Goal: Task Accomplishment & Management: Complete application form

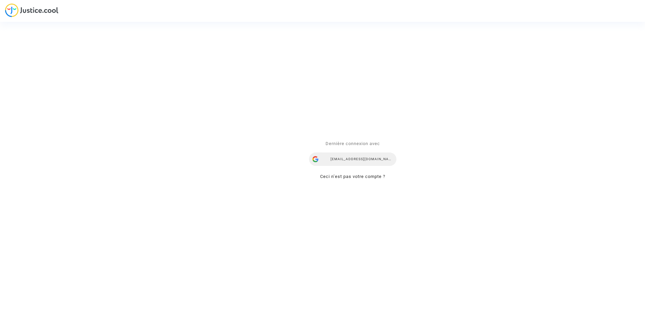
click at [359, 154] on div "ealvarez@reclamaciondevuelos.com" at bounding box center [352, 158] width 87 height 13
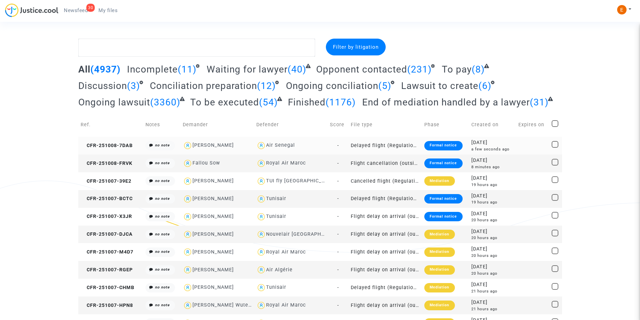
click at [436, 147] on div "Formal notice" at bounding box center [443, 145] width 38 height 9
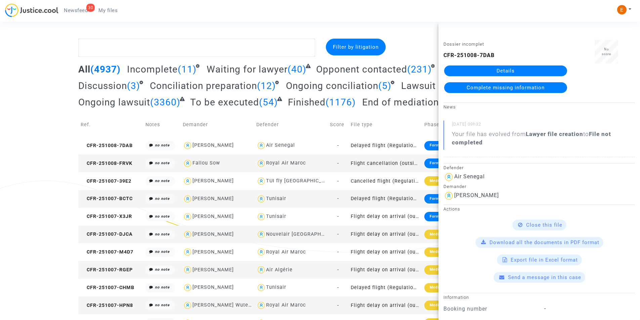
click at [510, 67] on link "Details" at bounding box center [505, 70] width 123 height 11
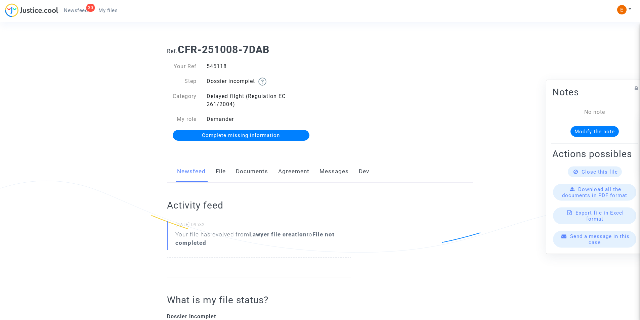
click at [250, 165] on link "Documents" at bounding box center [252, 172] width 32 height 22
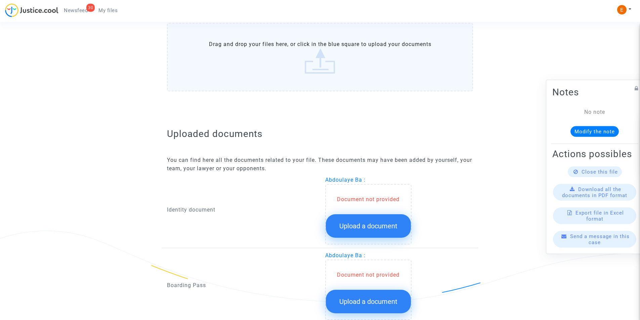
scroll to position [360, 0]
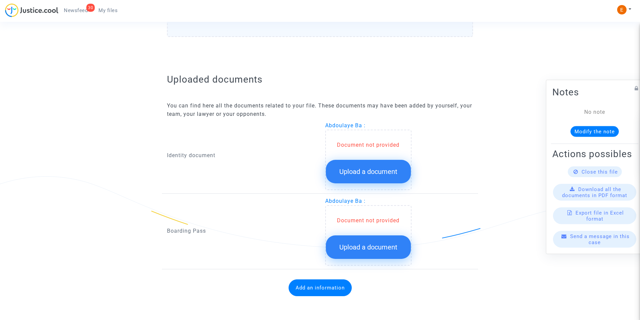
click at [363, 172] on span "Upload a document" at bounding box center [368, 172] width 58 height 8
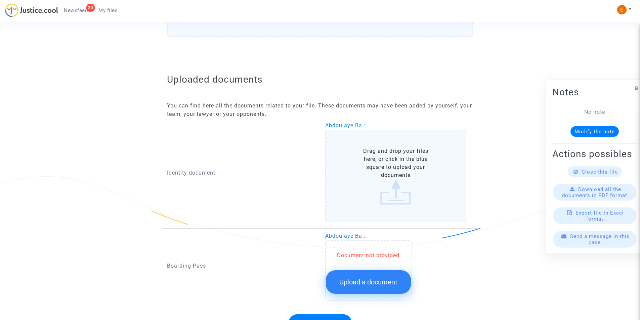
click at [363, 162] on label "Drag and drop your files here, or click in the blue square to upload your docum…" at bounding box center [395, 176] width 141 height 93
click at [0, 0] on input "Drag and drop your files here, or click in the blue square to upload your docum…" at bounding box center [0, 0] width 0 height 0
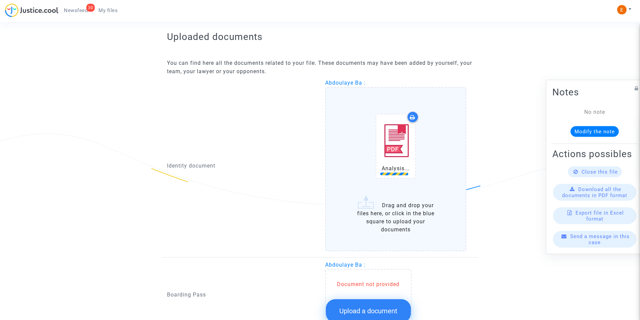
scroll to position [467, 0]
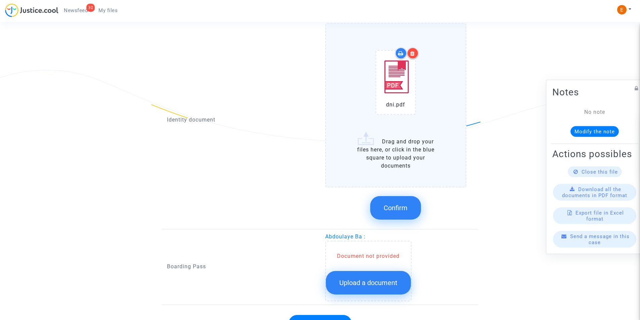
click at [405, 208] on span "Confirm" at bounding box center [396, 208] width 24 height 8
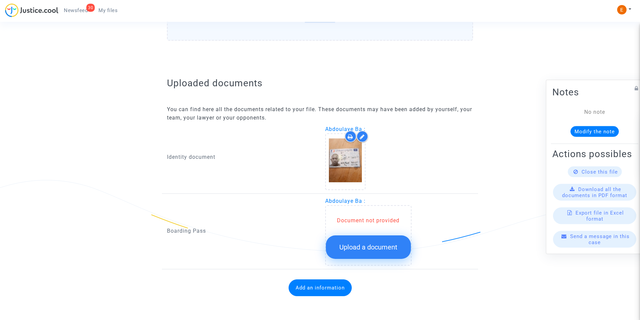
scroll to position [357, 0]
click at [374, 243] on button "Upload a document" at bounding box center [368, 247] width 85 height 24
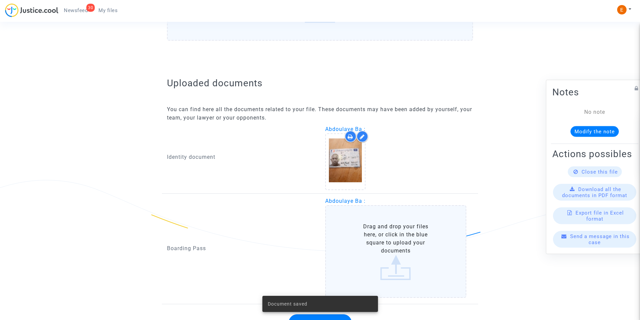
click at [373, 239] on label "Drag and drop your files here, or click in the blue square to upload your docum…" at bounding box center [395, 251] width 141 height 93
click at [0, 0] on input "Drag and drop your files here, or click in the blue square to upload your docum…" at bounding box center [0, 0] width 0 height 0
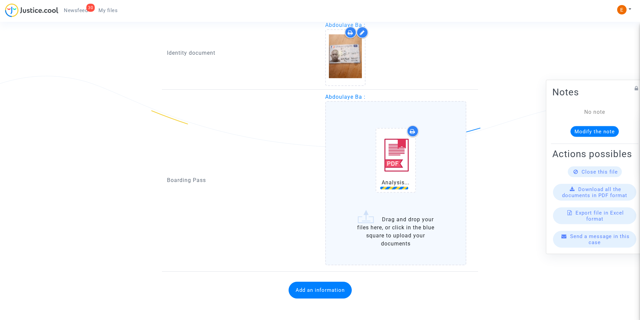
scroll to position [463, 0]
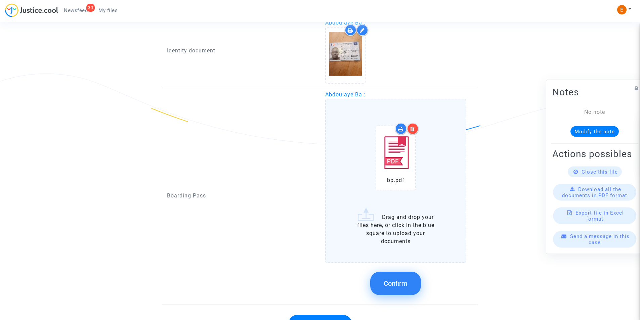
click at [399, 287] on span "Confirm" at bounding box center [396, 283] width 24 height 8
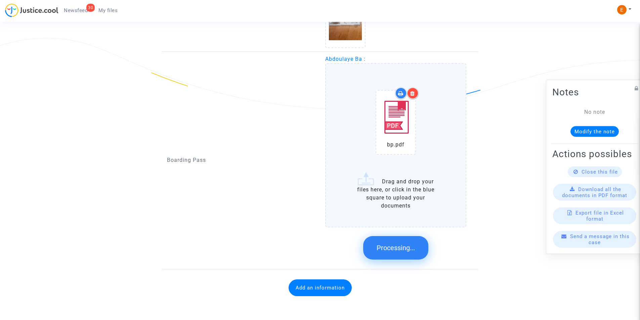
scroll to position [353, 0]
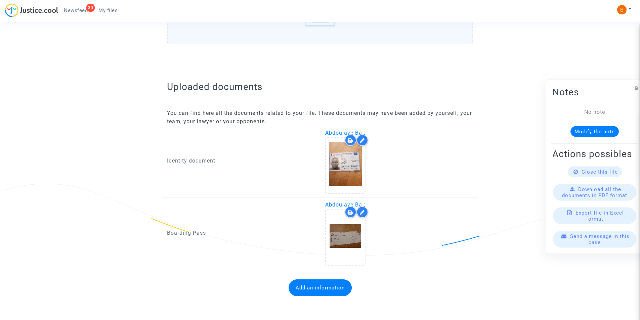
click at [312, 279] on div "Add an information" at bounding box center [320, 288] width 306 height 30
click at [308, 284] on button "Add an information" at bounding box center [320, 287] width 63 height 17
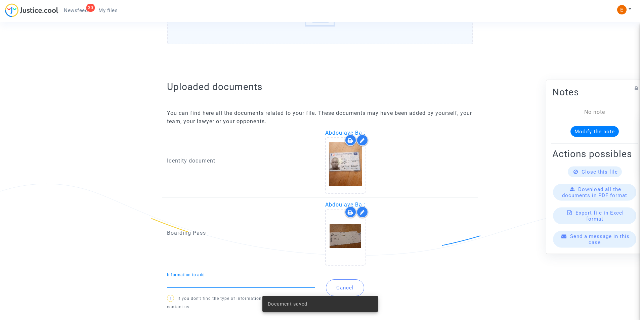
click at [271, 281] on input "Information to add" at bounding box center [241, 282] width 148 height 6
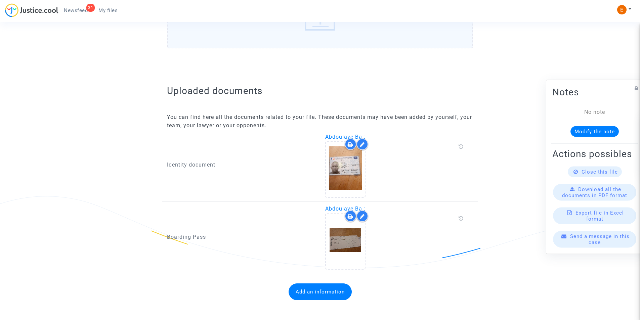
scroll to position [345, 0]
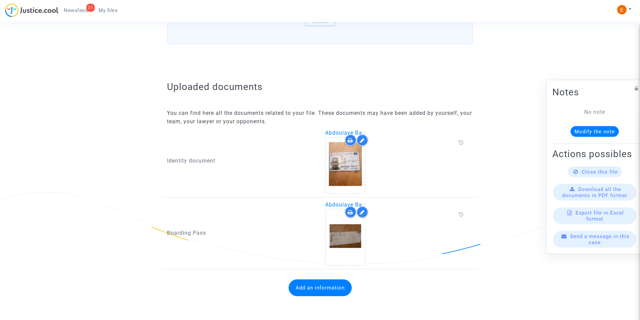
click at [317, 280] on button "Add an information" at bounding box center [320, 287] width 63 height 17
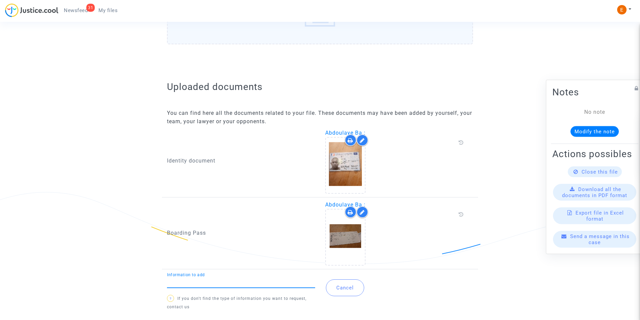
click at [285, 279] on input "Information to add" at bounding box center [241, 282] width 148 height 6
type input "Flight report"
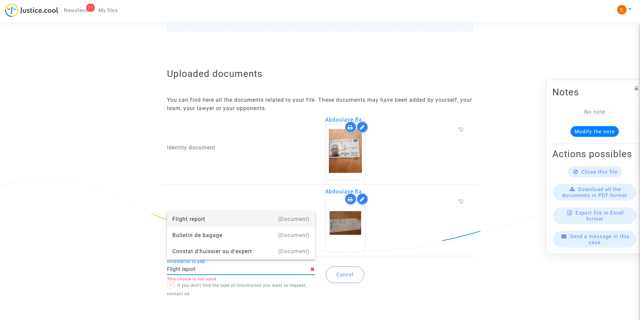
click at [250, 222] on div "Flight report" at bounding box center [240, 219] width 137 height 16
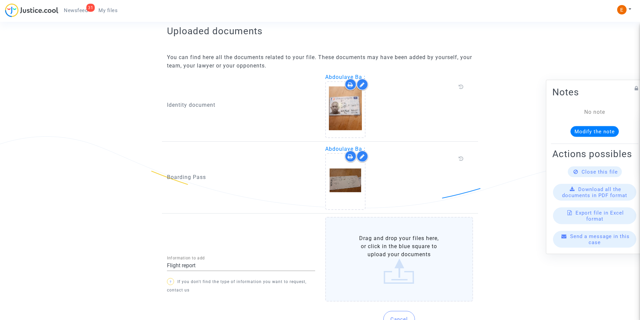
scroll to position [435, 0]
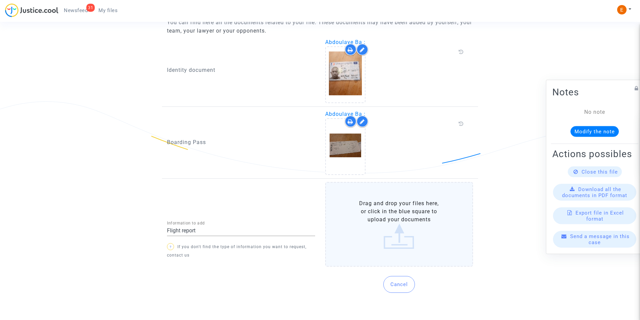
click at [387, 235] on label "Drag and drop your files here, or click in the blue square to upload your docum…" at bounding box center [399, 224] width 148 height 85
click at [0, 0] on input "Drag and drop your files here, or click in the blue square to upload your docum…" at bounding box center [0, 0] width 0 height 0
click at [363, 224] on label "Drag and drop your files here, or click in the blue square to upload your docum…" at bounding box center [399, 224] width 148 height 85
click at [0, 0] on input "Drag and drop your files here, or click in the blue square to upload your docum…" at bounding box center [0, 0] width 0 height 0
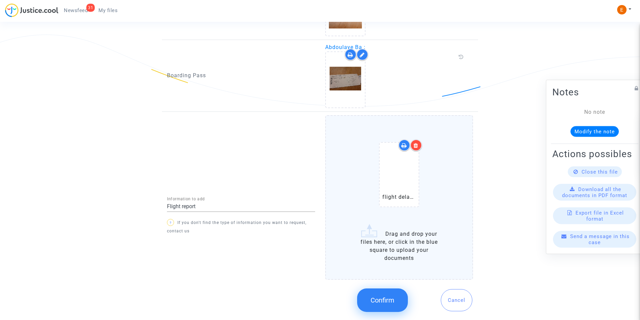
scroll to position [521, 0]
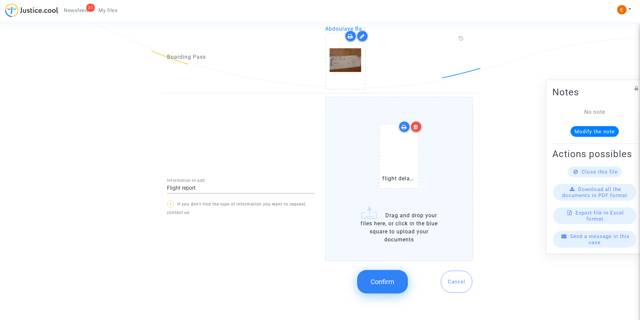
drag, startPoint x: 376, startPoint y: 280, endPoint x: 336, endPoint y: 264, distance: 43.0
click at [376, 279] on span "Confirm" at bounding box center [382, 282] width 24 height 8
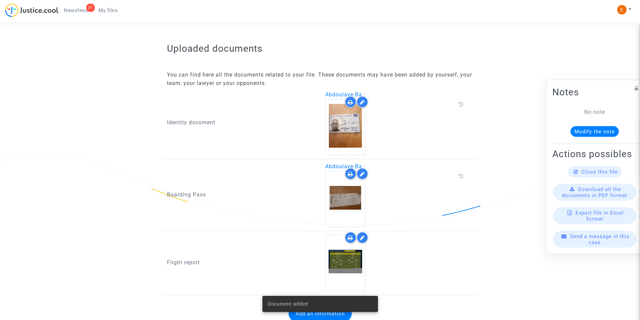
scroll to position [409, 0]
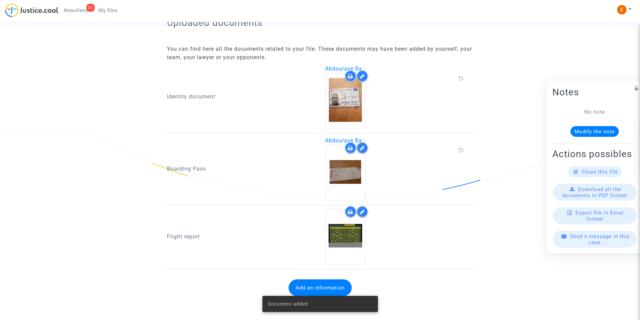
click at [319, 283] on button "Add an information" at bounding box center [320, 287] width 63 height 17
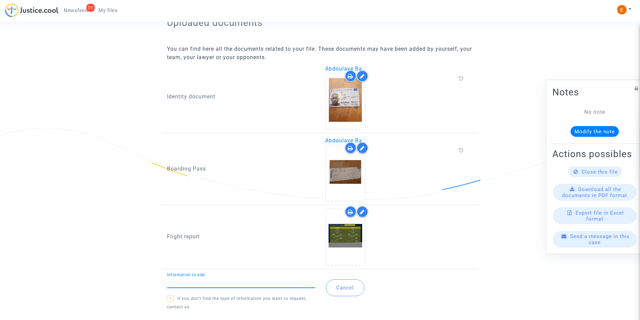
click at [222, 282] on input "Information to add" at bounding box center [241, 282] width 148 height 6
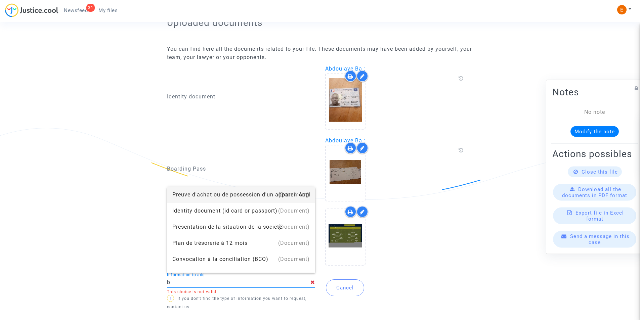
type input "Booking document"
click at [220, 195] on div "Booking document" at bounding box center [240, 195] width 137 height 16
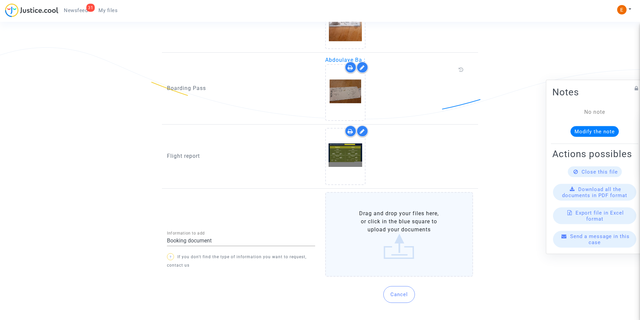
scroll to position [499, 0]
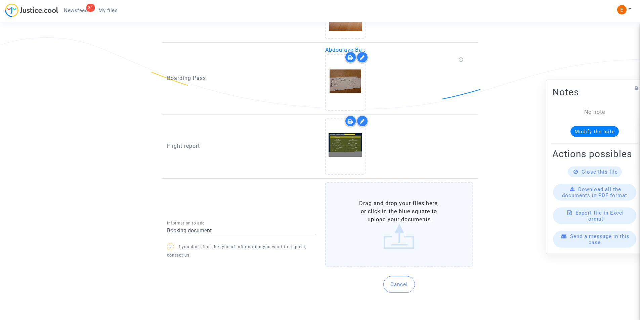
click at [401, 235] on label "Drag and drop your files here, or click in the blue square to upload your docum…" at bounding box center [399, 224] width 148 height 85
click at [0, 0] on input "Drag and drop your files here, or click in the blue square to upload your docum…" at bounding box center [0, 0] width 0 height 0
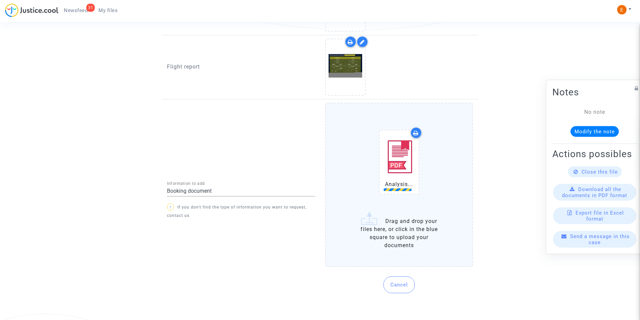
scroll to position [579, 0]
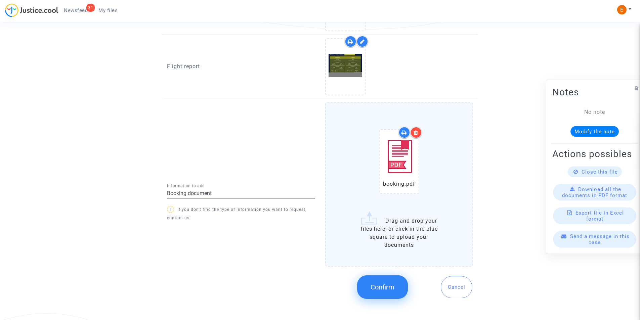
click at [379, 286] on span "Confirm" at bounding box center [382, 287] width 24 height 8
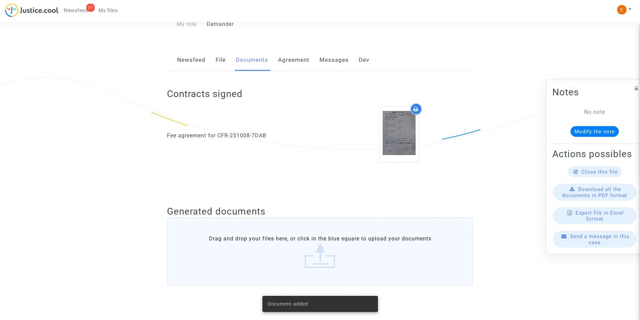
scroll to position [0, 0]
